Goal: Information Seeking & Learning: Learn about a topic

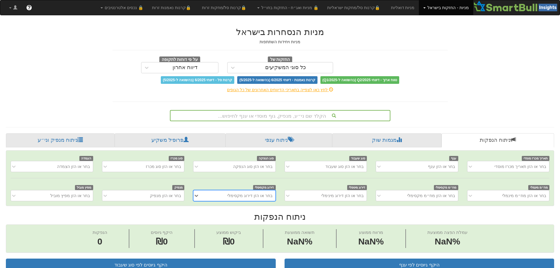
scroll to position [0, 4]
click at [30, 6] on span "?" at bounding box center [28, 8] width 3 height 6
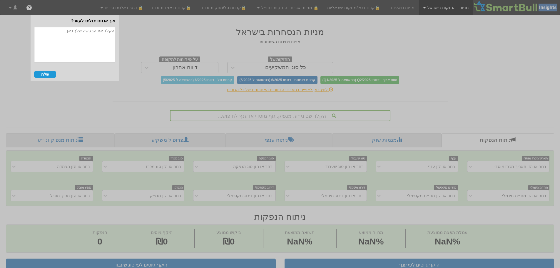
click at [72, 39] on textarea at bounding box center [74, 44] width 81 height 35
click at [157, 37] on div at bounding box center [280, 134] width 560 height 268
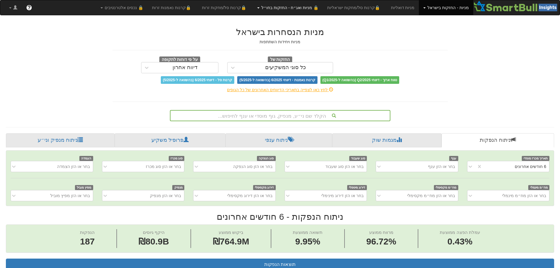
scroll to position [0, 1072]
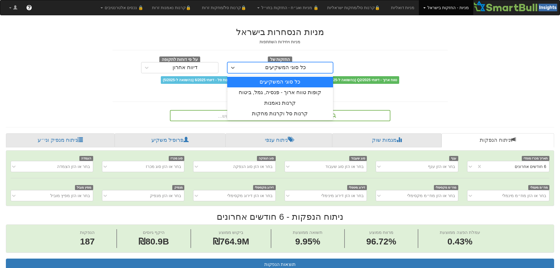
click at [298, 65] on div "כל סוגי המשקיעים" at bounding box center [285, 68] width 41 height 6
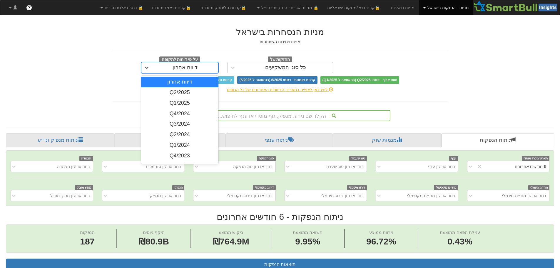
click at [200, 65] on div "דיווח אחרון" at bounding box center [185, 67] width 66 height 9
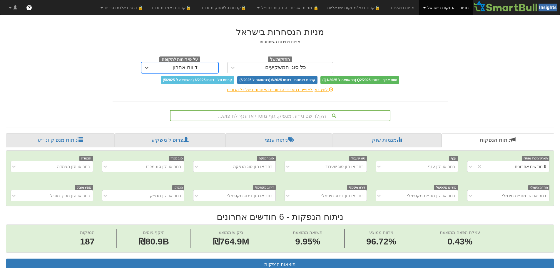
click at [200, 65] on div "דיווח אחרון" at bounding box center [185, 67] width 66 height 9
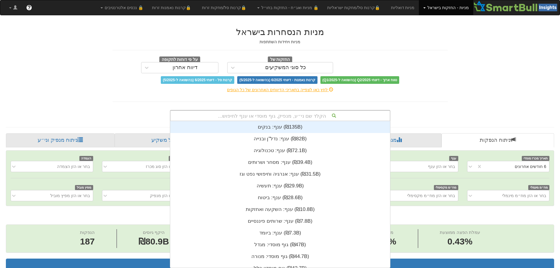
click at [326, 114] on div "הקלד שם ני״ע, מנפיק, גוף מוסדי או ענף לחיפוש..." at bounding box center [280, 116] width 219 height 10
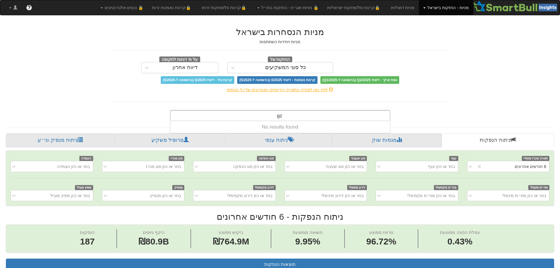
type input "g"
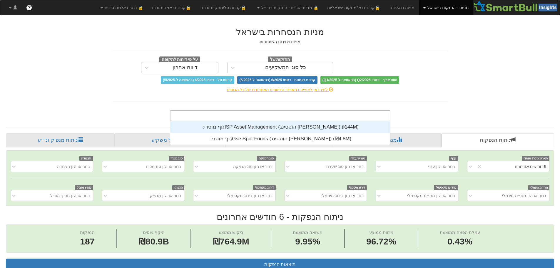
scroll to position [146, 0]
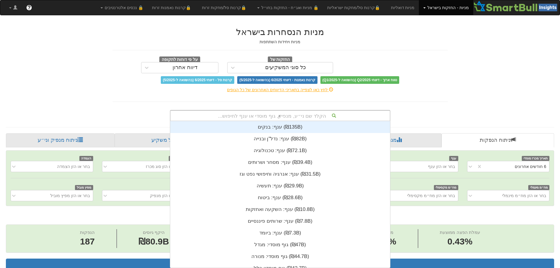
type input "עז"
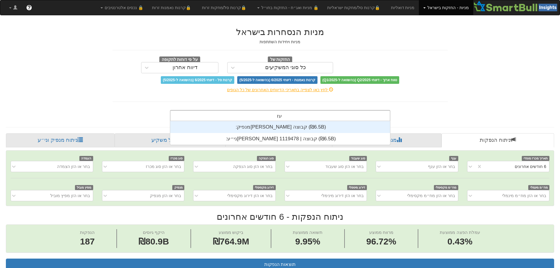
scroll to position [24, 0]
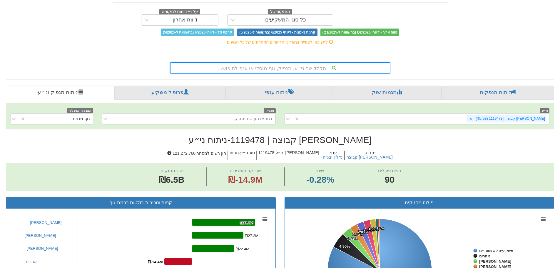
scroll to position [59, 0]
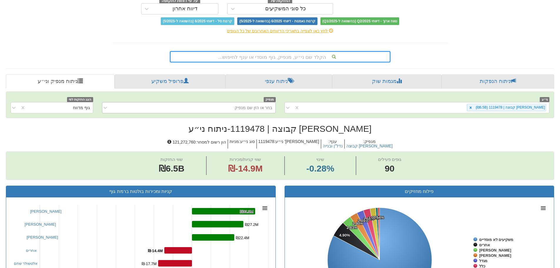
click at [204, 104] on div "בחר או הזן שם מנפיק" at bounding box center [193, 107] width 164 height 9
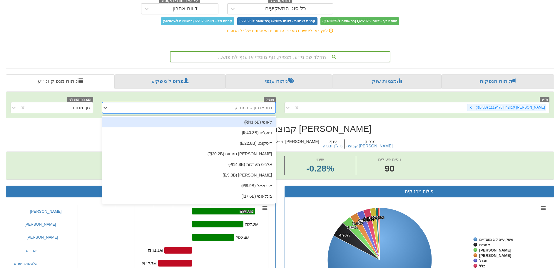
click at [204, 104] on div "בחר או הזן שם מנפיק" at bounding box center [193, 107] width 164 height 9
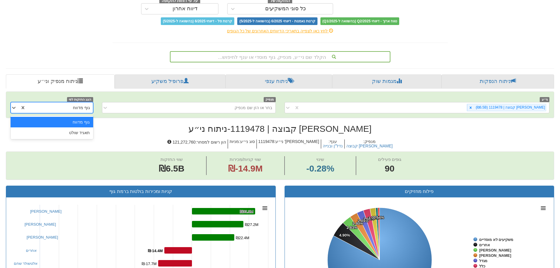
click at [62, 109] on div "גוף מדווח" at bounding box center [59, 107] width 67 height 9
click at [70, 129] on div "תאגיד שולט" at bounding box center [52, 132] width 82 height 11
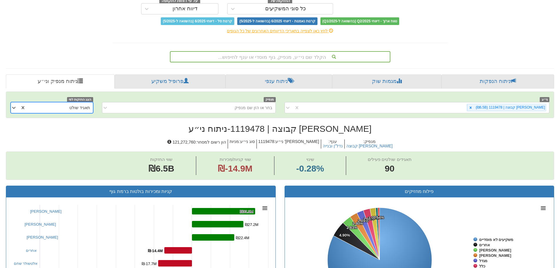
click at [64, 107] on div "תאגיד שולט" at bounding box center [59, 107] width 67 height 9
click at [69, 120] on div "גוף מדווח" at bounding box center [52, 122] width 82 height 11
click at [68, 113] on div "גוף מדווח" at bounding box center [52, 107] width 82 height 11
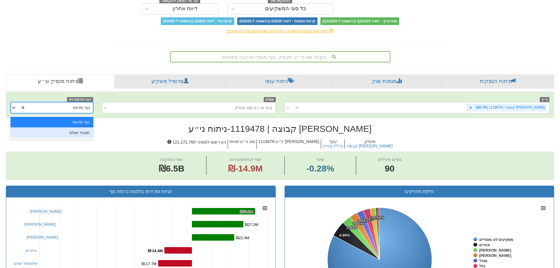
click at [79, 130] on div "תאגיד שולט" at bounding box center [52, 132] width 82 height 11
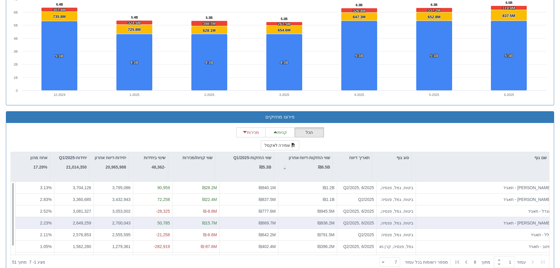
scroll to position [435, 0]
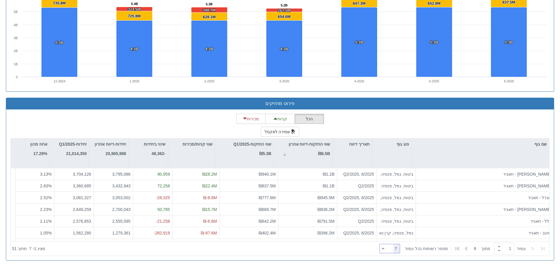
click at [385, 252] on div at bounding box center [383, 249] width 3 height 8
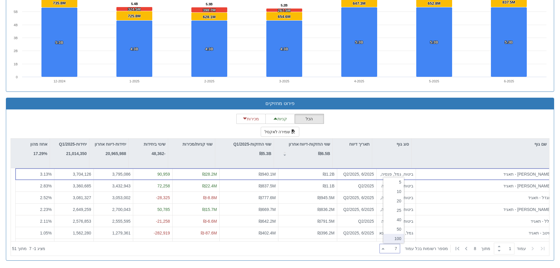
click at [392, 238] on div "100" at bounding box center [394, 238] width 21 height 9
type input "100"
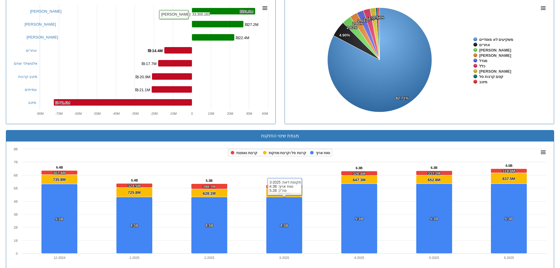
scroll to position [171, 0]
